Goal: Find specific page/section: Find specific page/section

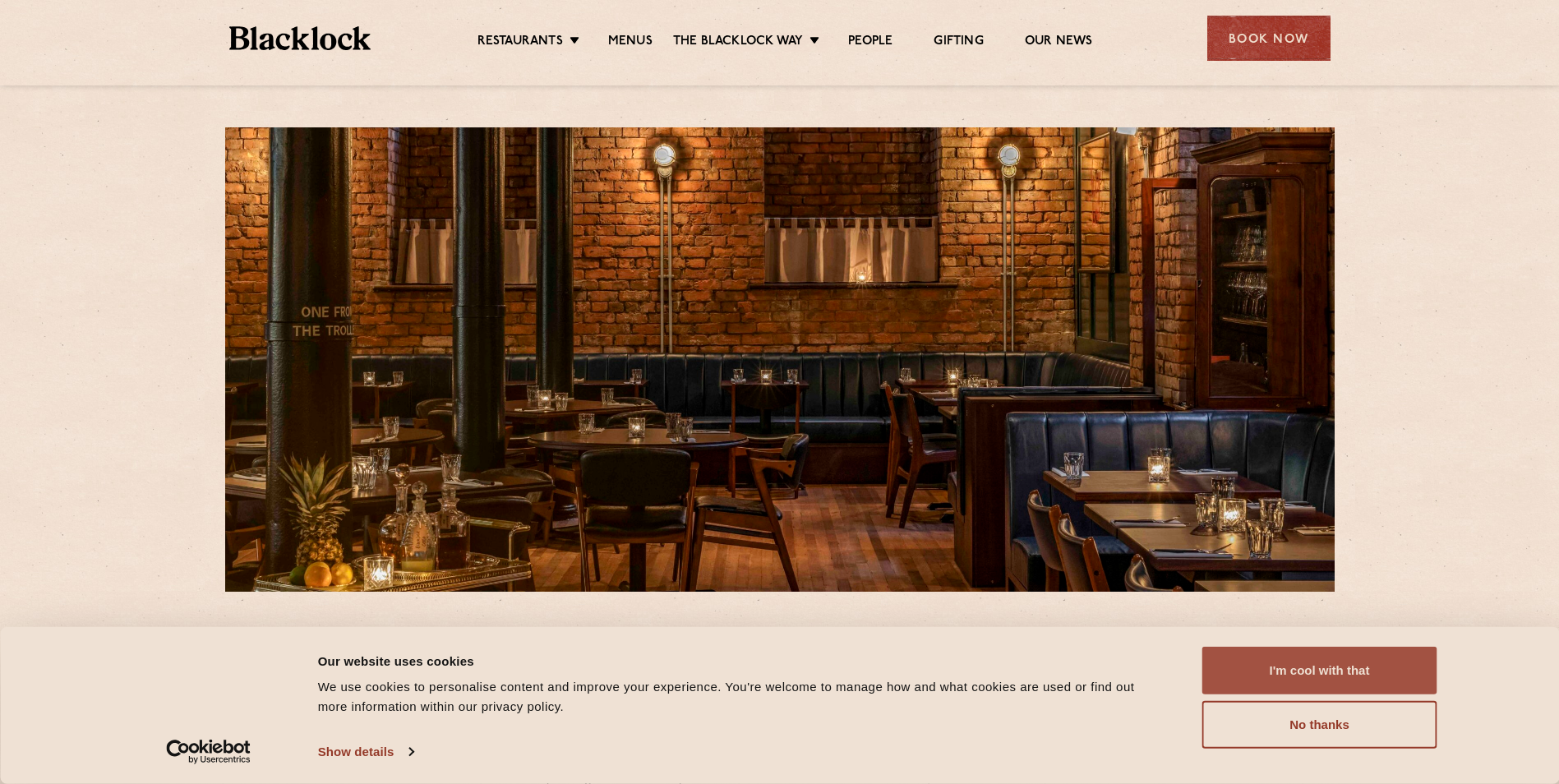
click at [1335, 676] on button "I'm cool with that" at bounding box center [1320, 670] width 235 height 48
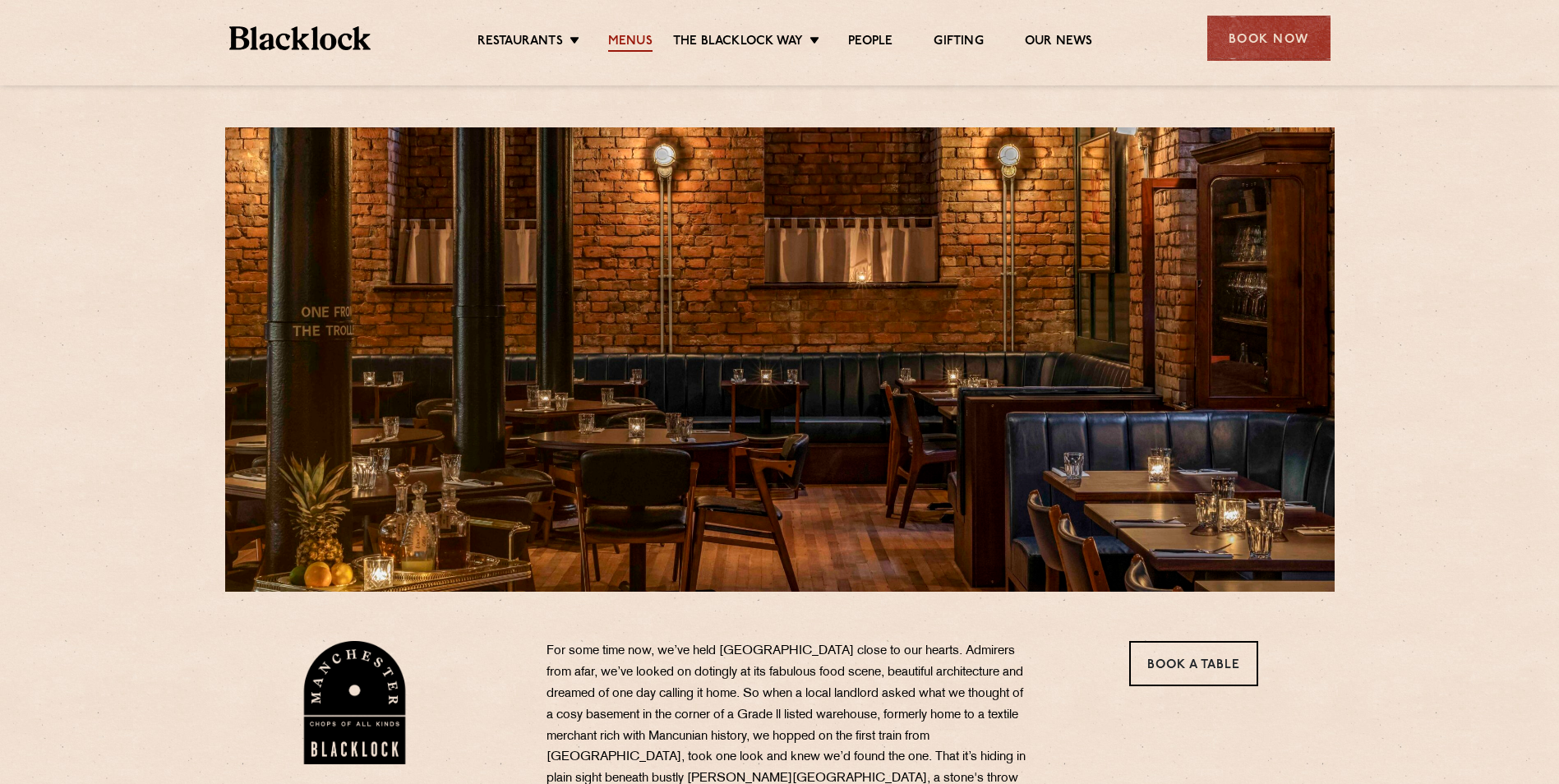
click at [634, 37] on link "Menus" at bounding box center [630, 42] width 44 height 18
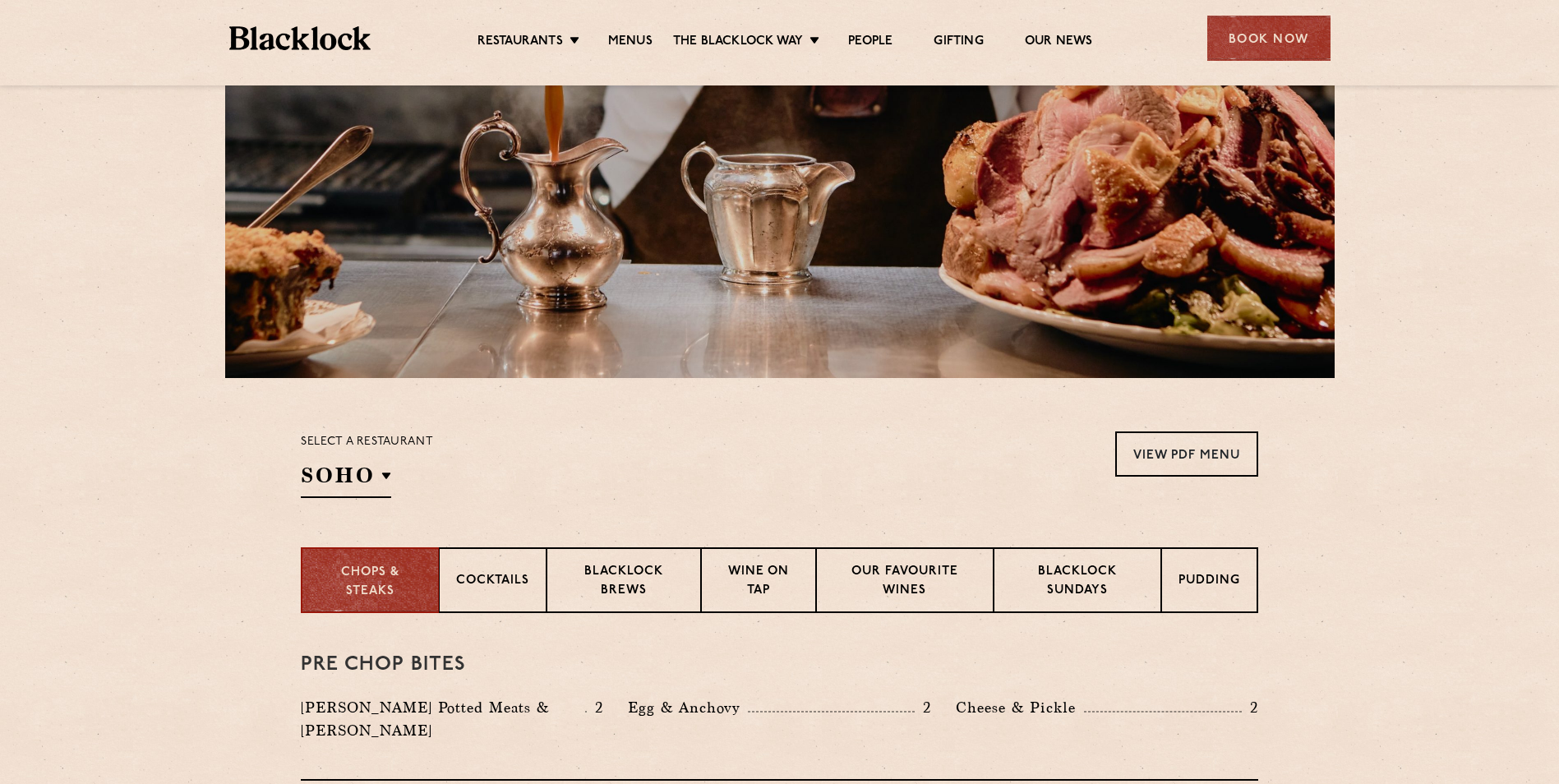
scroll to position [294, 0]
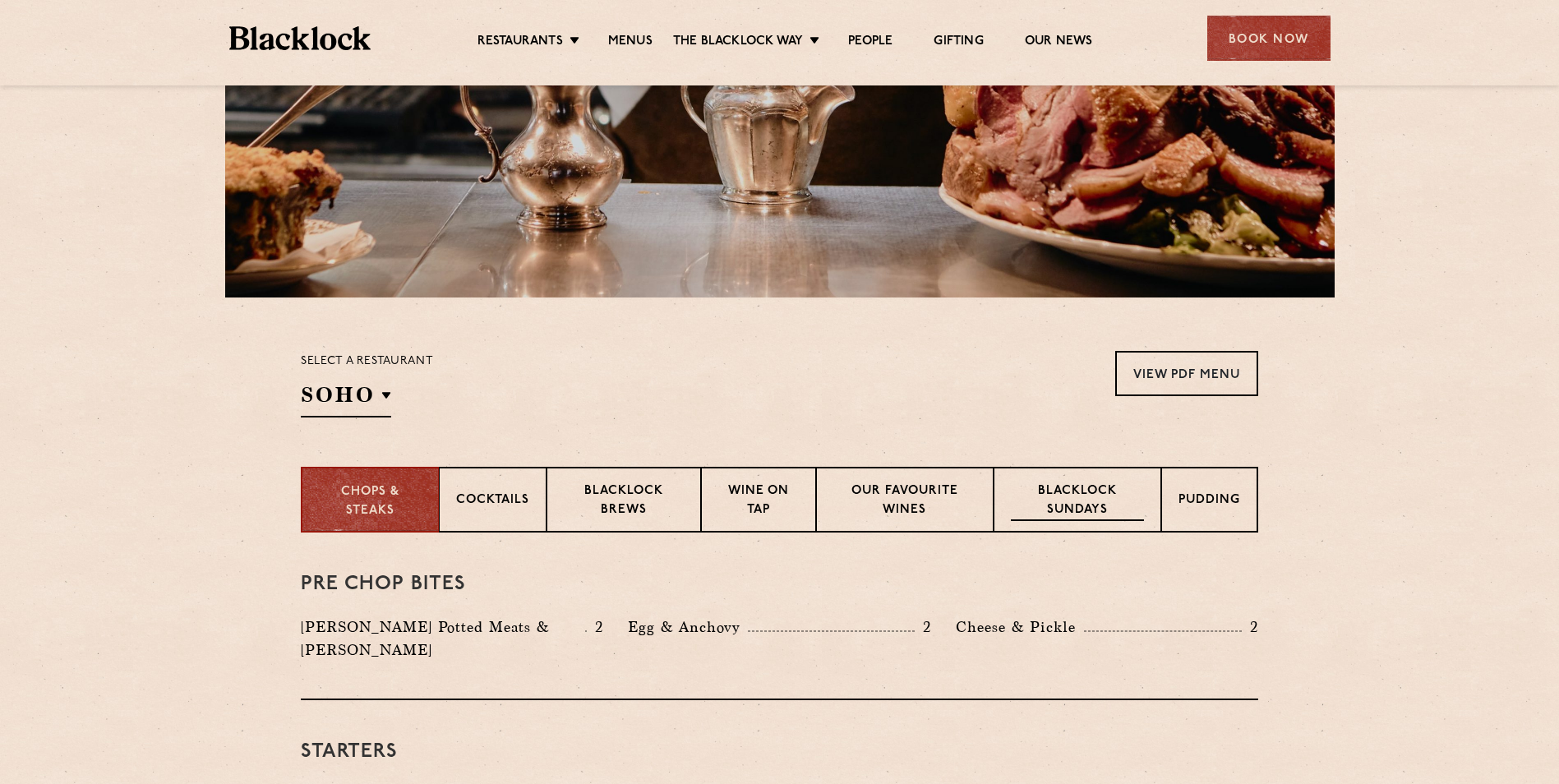
click at [1054, 504] on p "Blacklock Sundays" at bounding box center [1077, 501] width 133 height 39
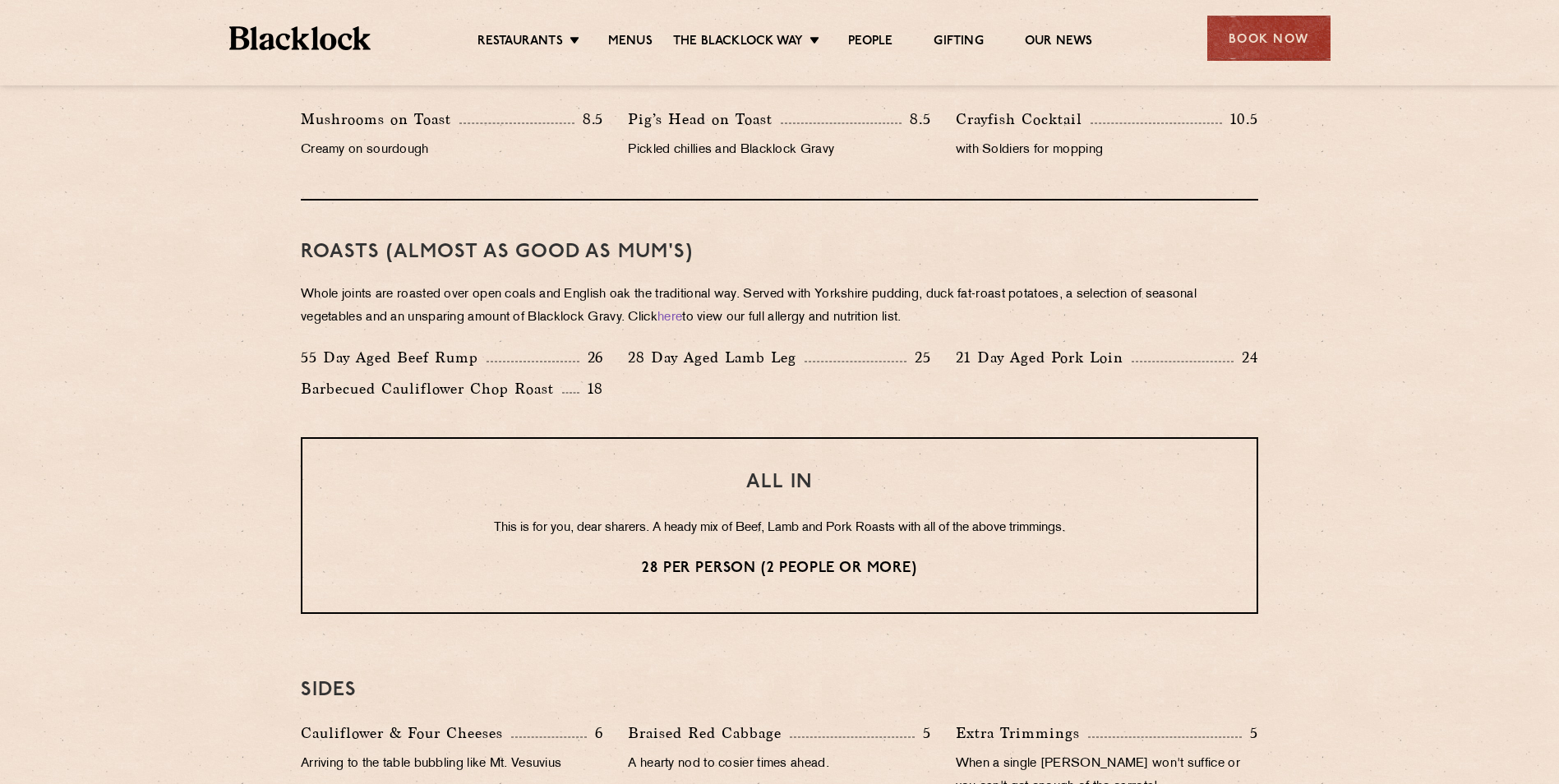
scroll to position [1034, 0]
